Goal: Transaction & Acquisition: Purchase product/service

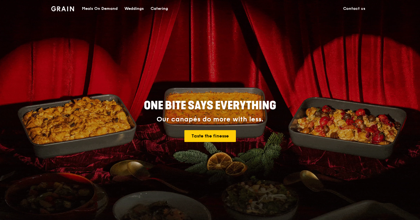
click at [103, 8] on div "Meals On Demand" at bounding box center [100, 8] width 36 height 17
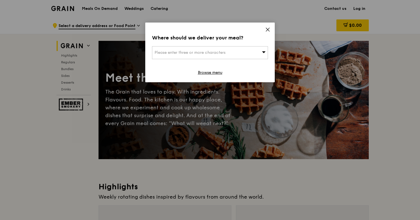
click at [268, 28] on icon at bounding box center [267, 29] width 5 height 5
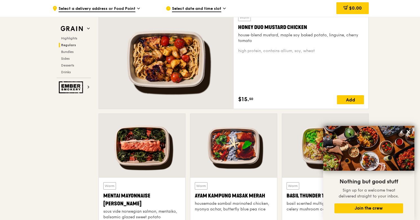
scroll to position [430, 0]
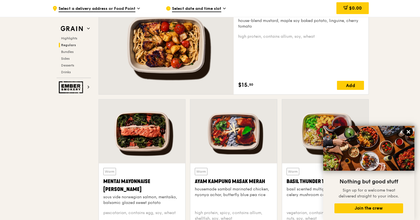
click at [409, 131] on icon at bounding box center [408, 131] width 3 height 3
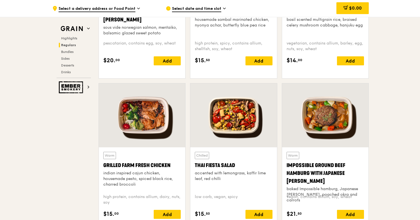
scroll to position [600, 0]
click at [148, 118] on div at bounding box center [142, 115] width 86 height 64
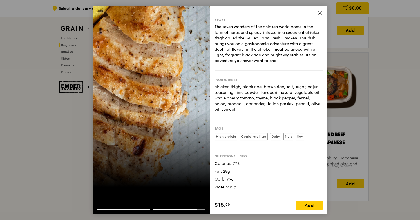
scroll to position [630, 0]
click at [318, 13] on icon at bounding box center [320, 12] width 5 height 5
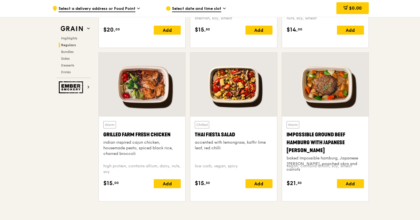
scroll to position [582, 0]
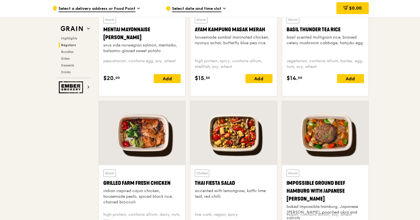
click at [149, 127] on div at bounding box center [142, 133] width 86 height 64
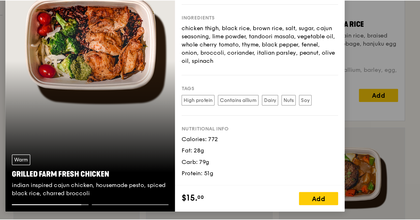
scroll to position [575, 0]
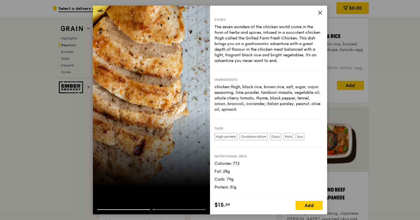
click at [342, 8] on div "Story The seven wonders of the chicken world come in the form of herbs and spic…" at bounding box center [210, 110] width 420 height 220
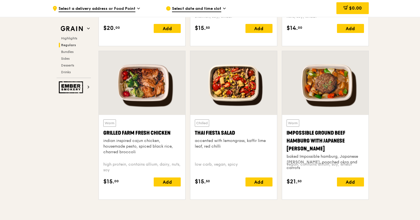
scroll to position [509, 0]
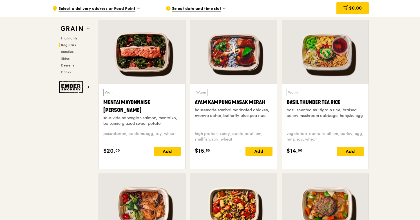
click at [318, 49] on div at bounding box center [325, 52] width 86 height 64
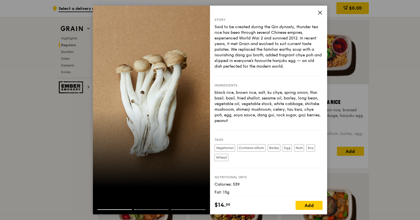
click at [318, 13] on icon at bounding box center [320, 12] width 5 height 5
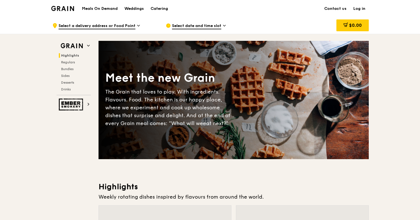
scroll to position [0, 0]
click at [157, 9] on div "Catering" at bounding box center [159, 8] width 17 height 17
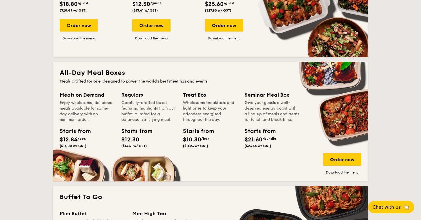
scroll to position [280, 0]
